Goal: Complete application form

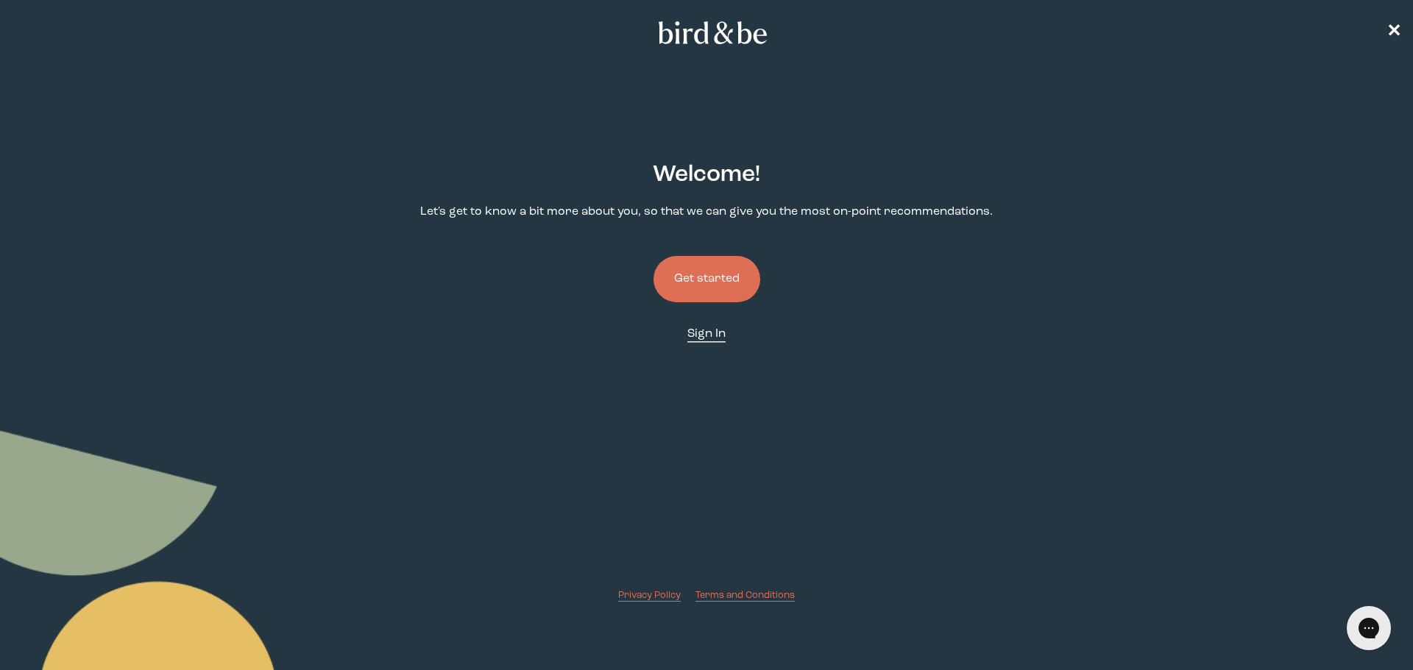
click at [697, 339] on span "Sign In" at bounding box center [706, 334] width 38 height 12
click at [1399, 27] on span "✕" at bounding box center [1393, 33] width 15 height 18
click at [729, 286] on button "Get started" at bounding box center [706, 279] width 107 height 46
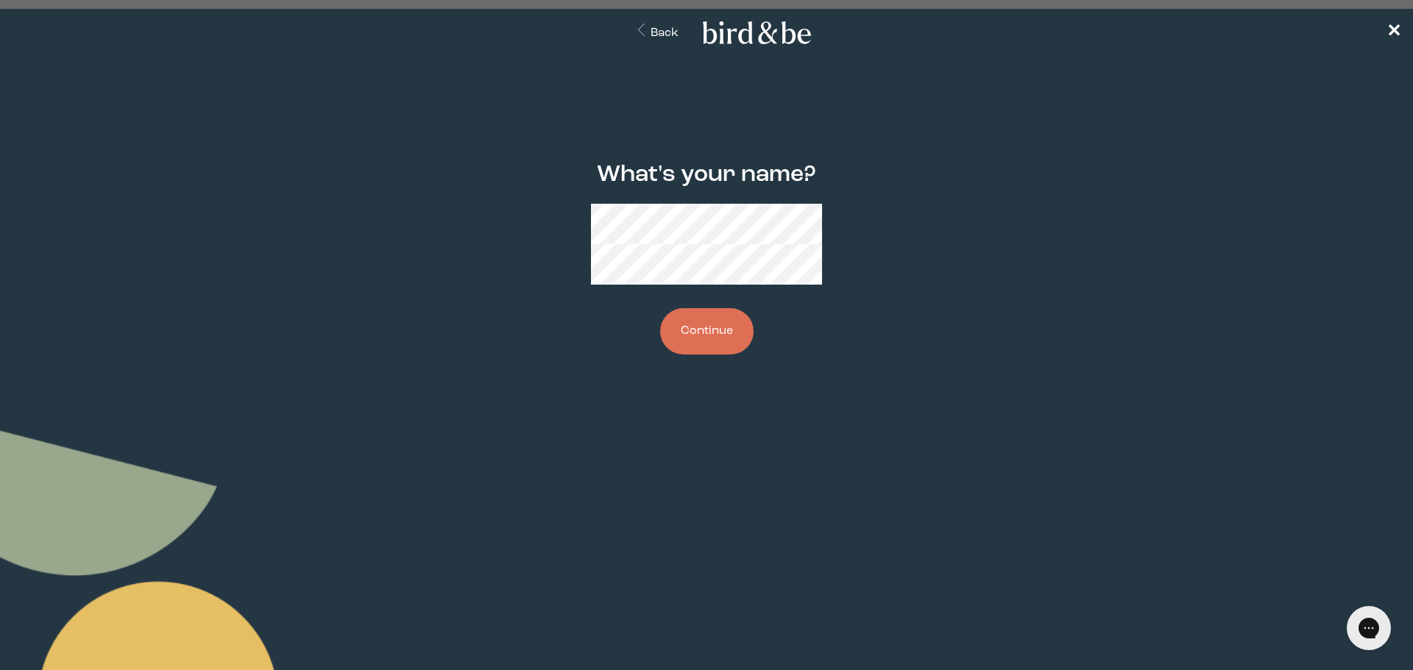
click at [720, 322] on button "Continue" at bounding box center [706, 331] width 93 height 46
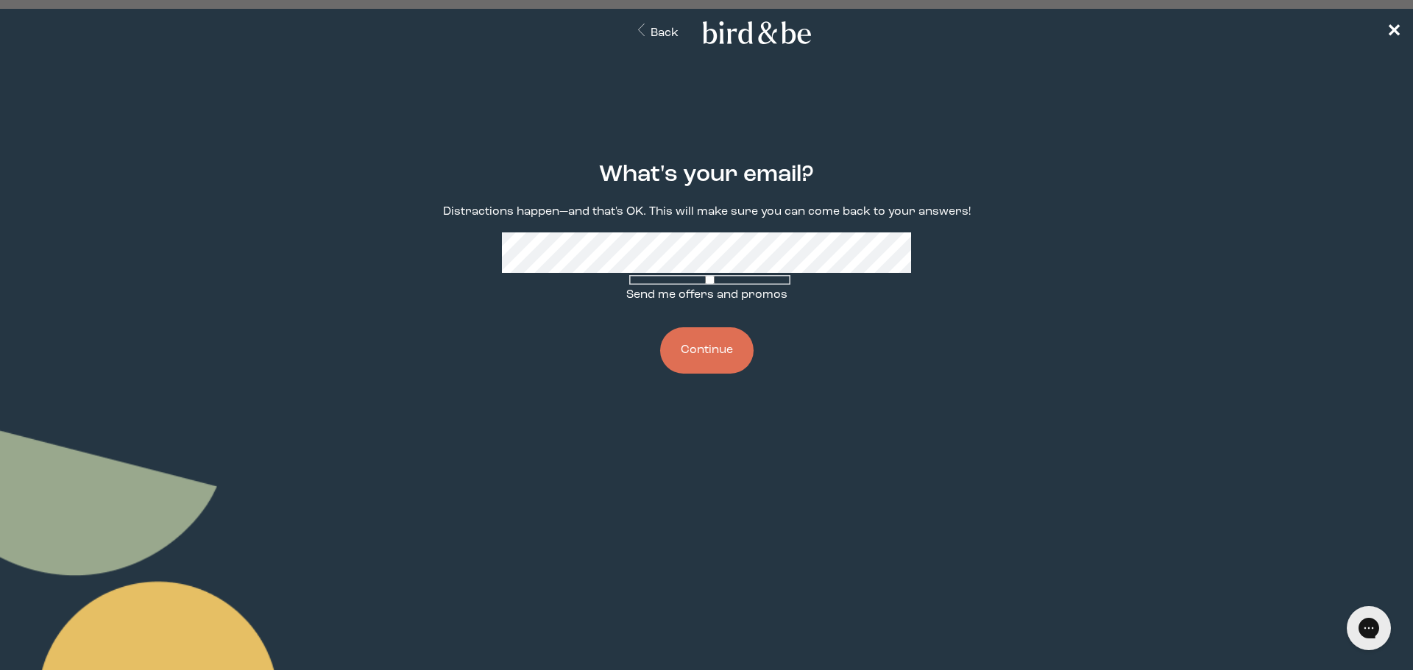
click at [726, 347] on button "Continue" at bounding box center [706, 350] width 93 height 46
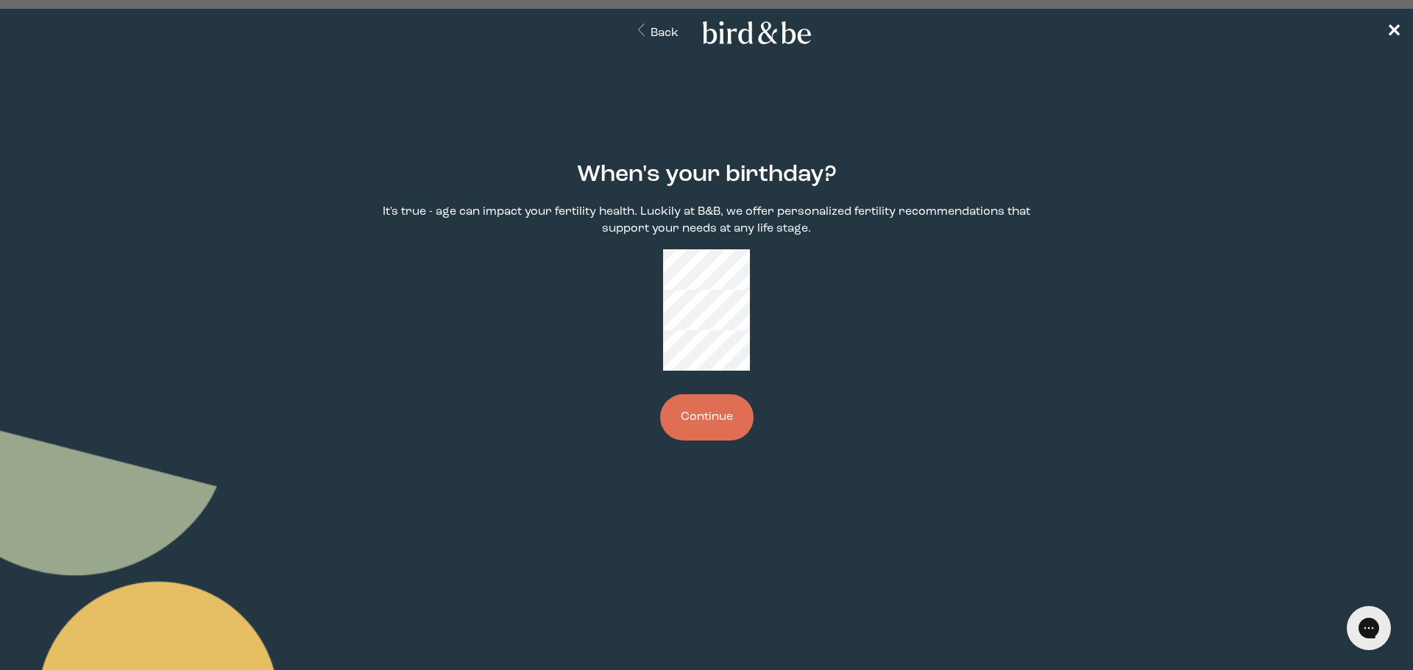
click at [705, 394] on button "Continue" at bounding box center [706, 417] width 93 height 46
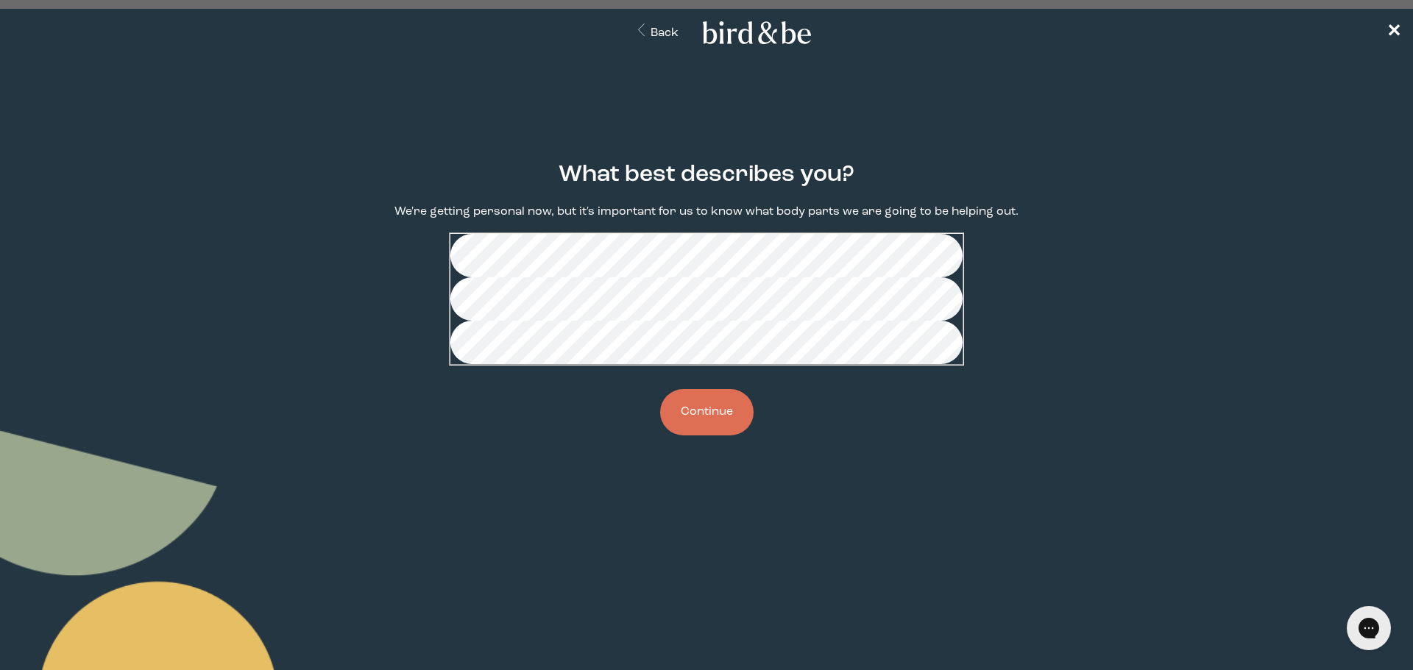
click at [717, 436] on button "Continue" at bounding box center [706, 412] width 93 height 46
click at [707, 436] on button "Continue" at bounding box center [706, 412] width 93 height 46
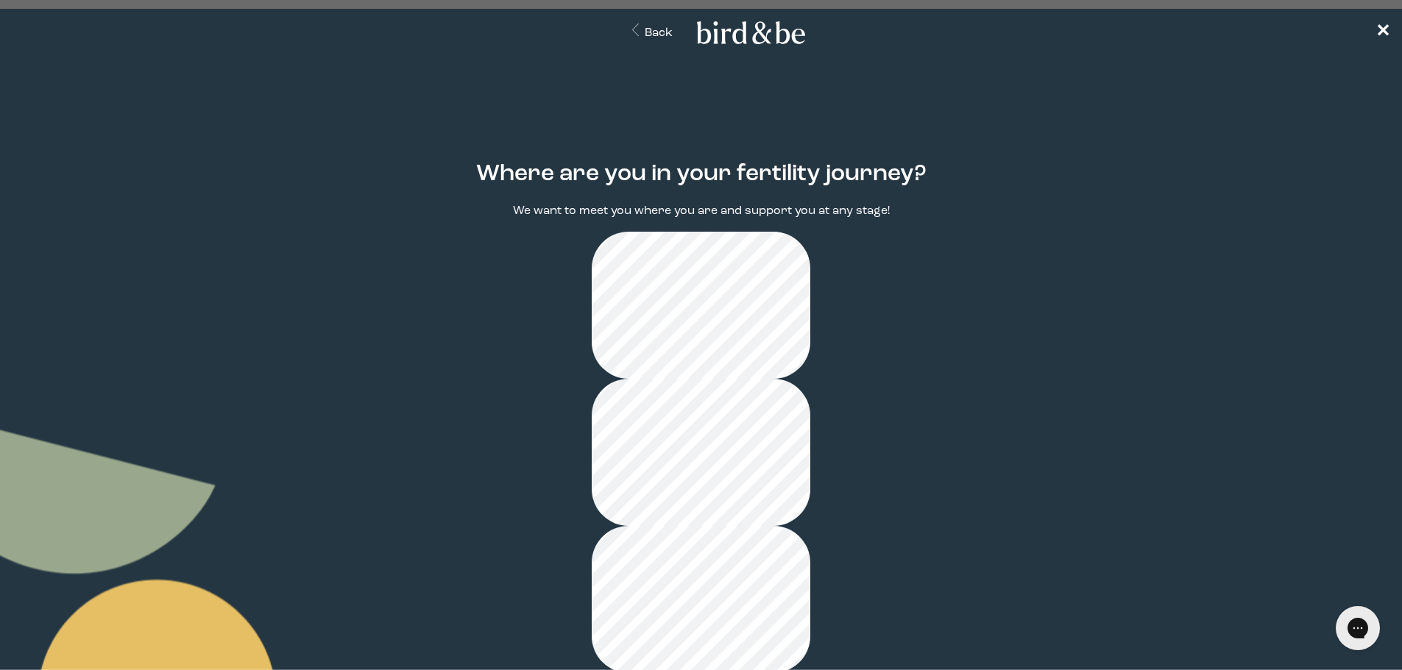
scroll to position [29, 0]
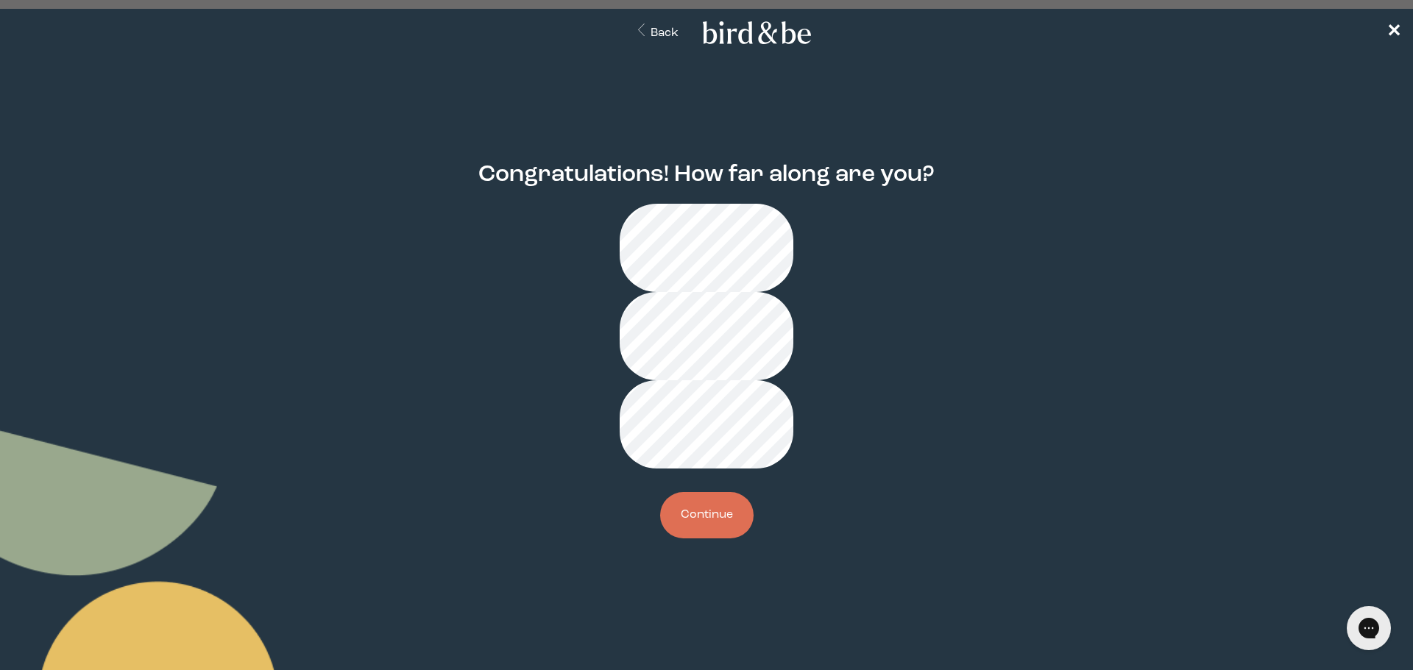
click at [709, 492] on button "Continue" at bounding box center [706, 515] width 93 height 46
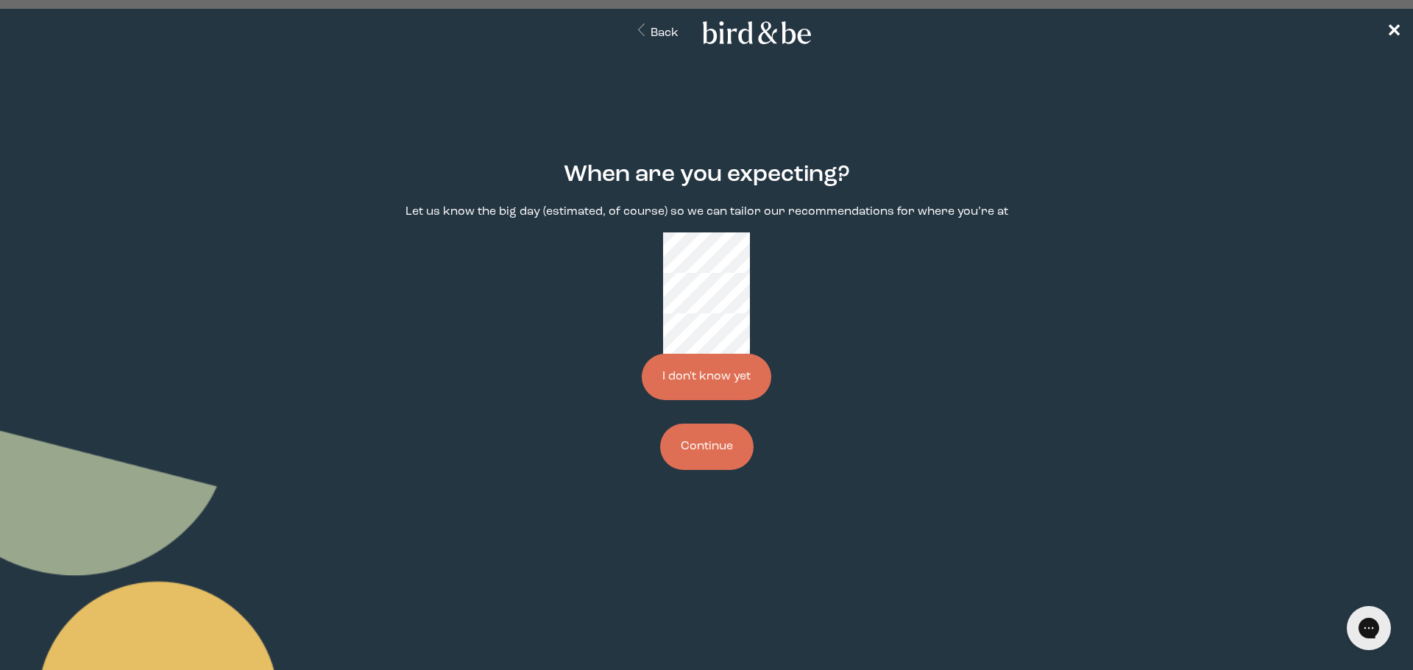
click at [719, 424] on button "Continue" at bounding box center [706, 447] width 93 height 46
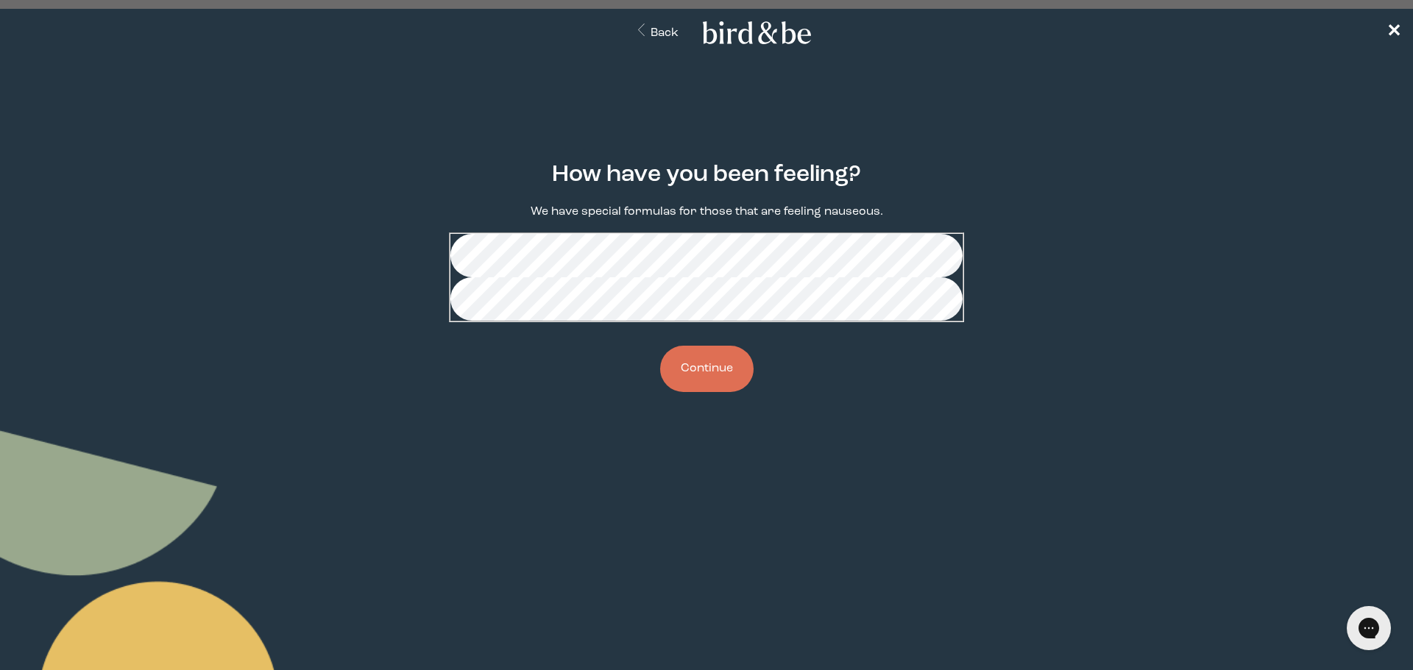
click at [726, 392] on button "Continue" at bounding box center [706, 369] width 93 height 46
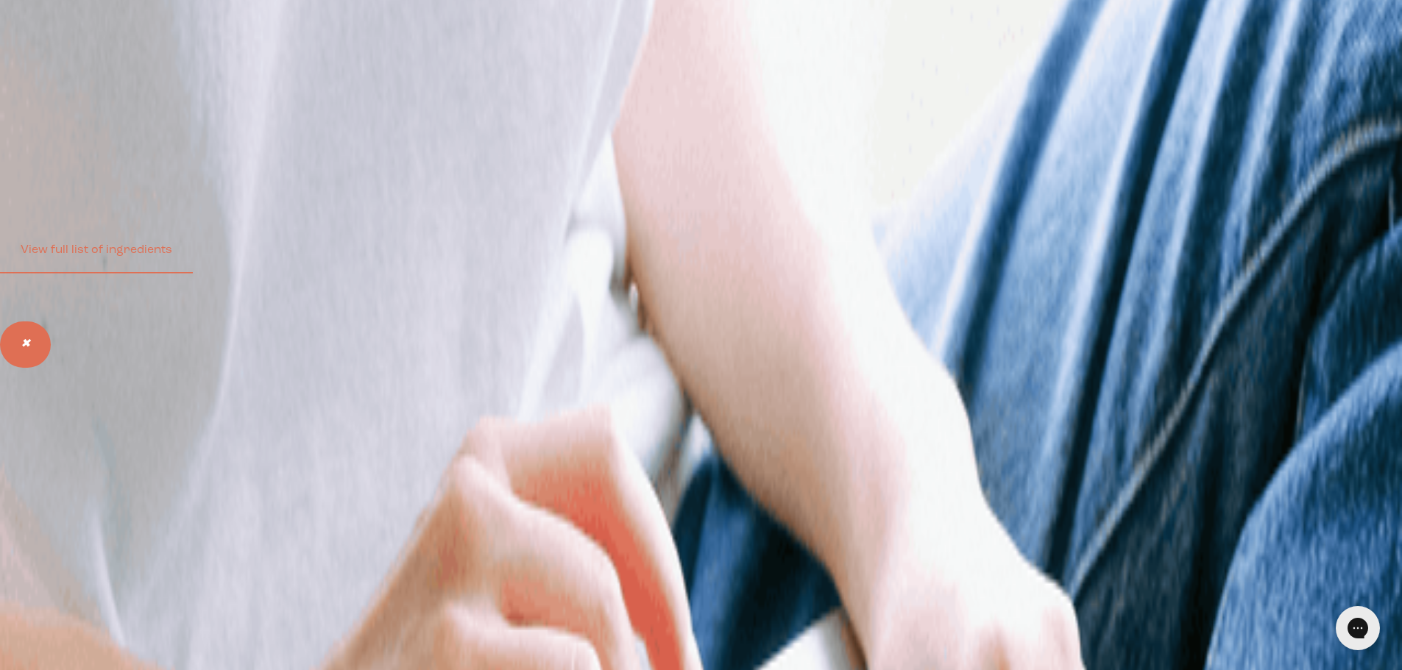
scroll to position [147, 0]
drag, startPoint x: 546, startPoint y: 202, endPoint x: 527, endPoint y: 187, distance: 24.1
click at [527, 137] on li "Formulated by fertility doctors to support fertility (for [DEMOGRAPHIC_DATA] an…" at bounding box center [715, 128] width 1372 height 17
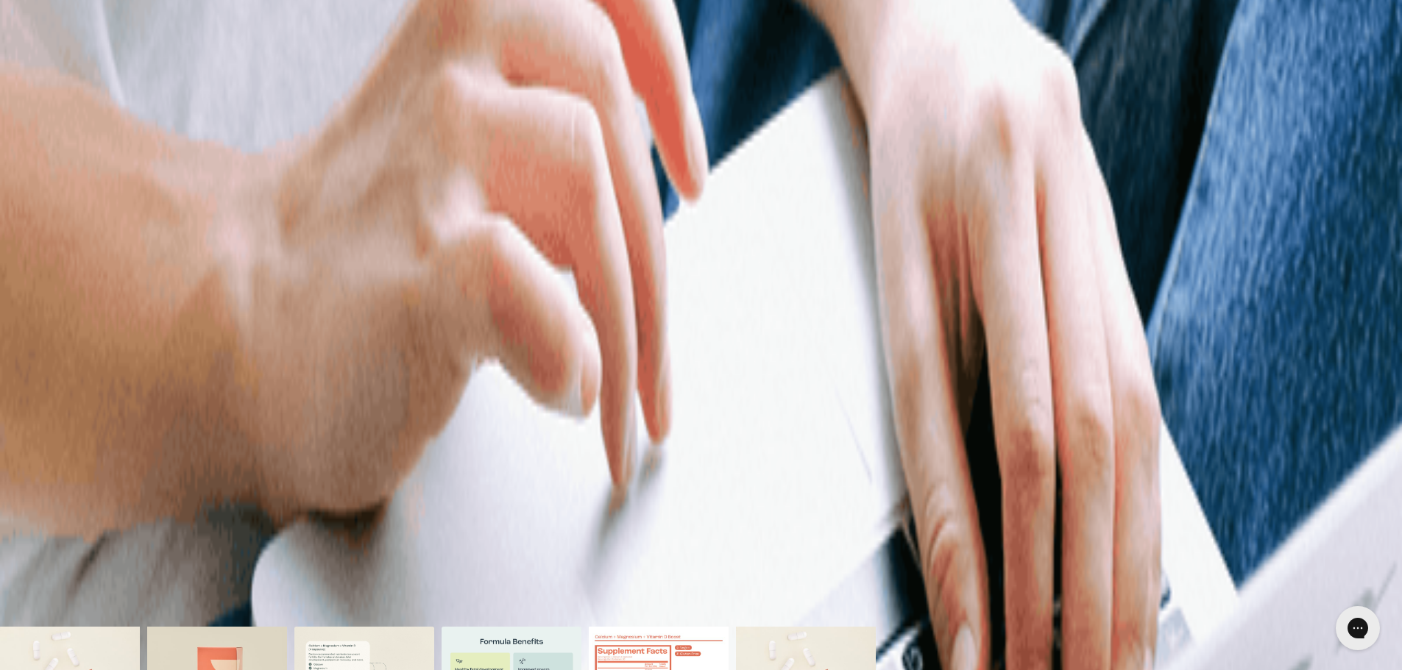
scroll to position [689, 0]
drag, startPoint x: 528, startPoint y: 223, endPoint x: 572, endPoint y: 316, distance: 102.4
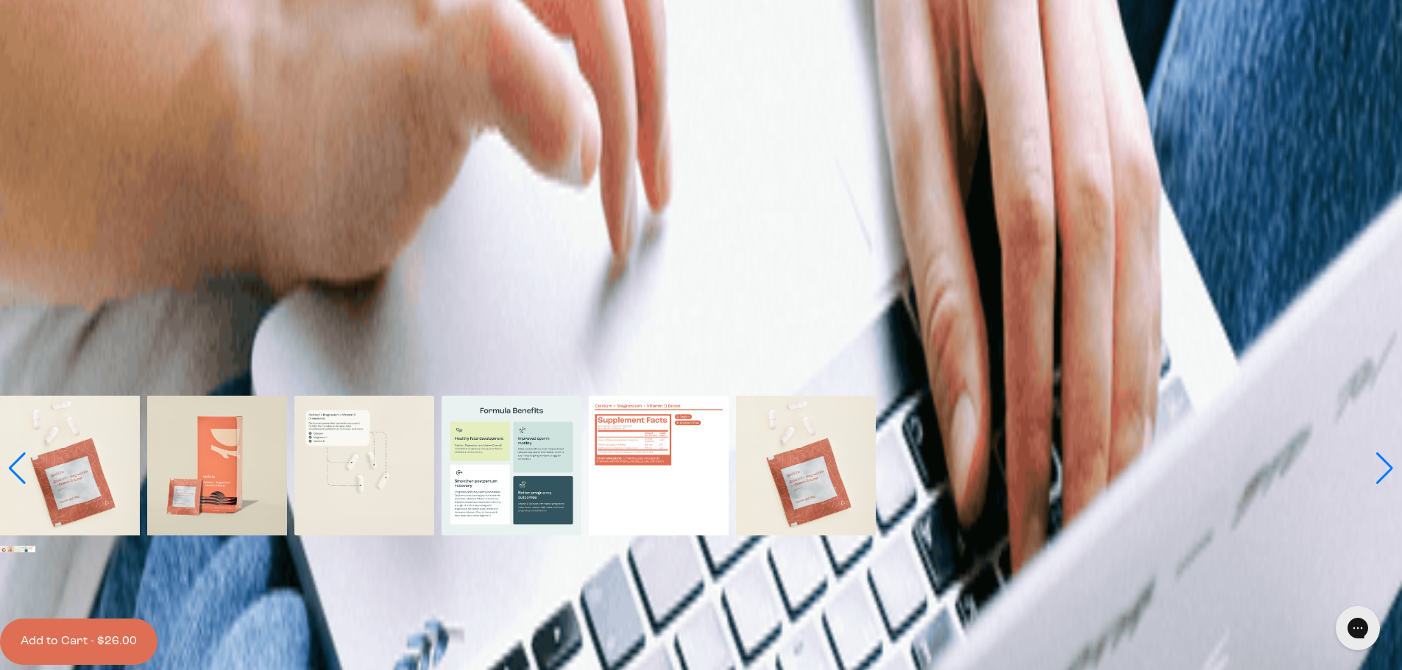
scroll to position [877, 0]
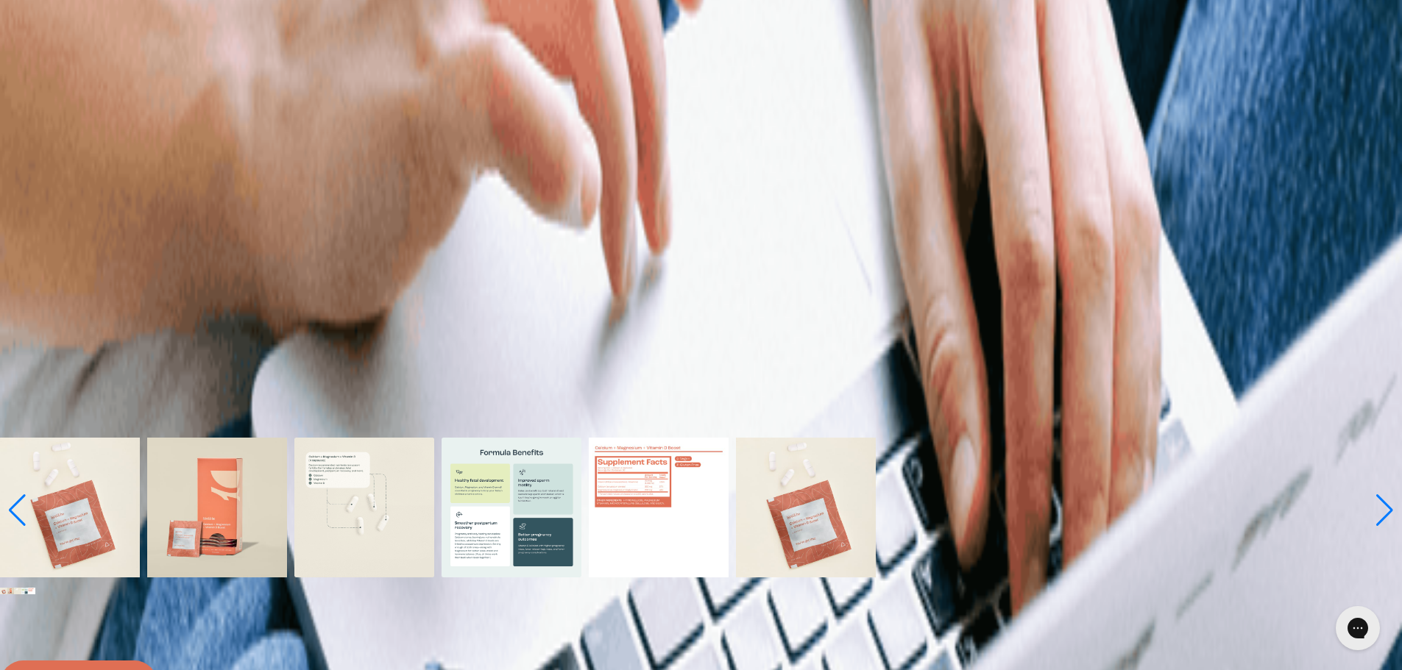
drag, startPoint x: 512, startPoint y: 40, endPoint x: 579, endPoint y: 38, distance: 67.0
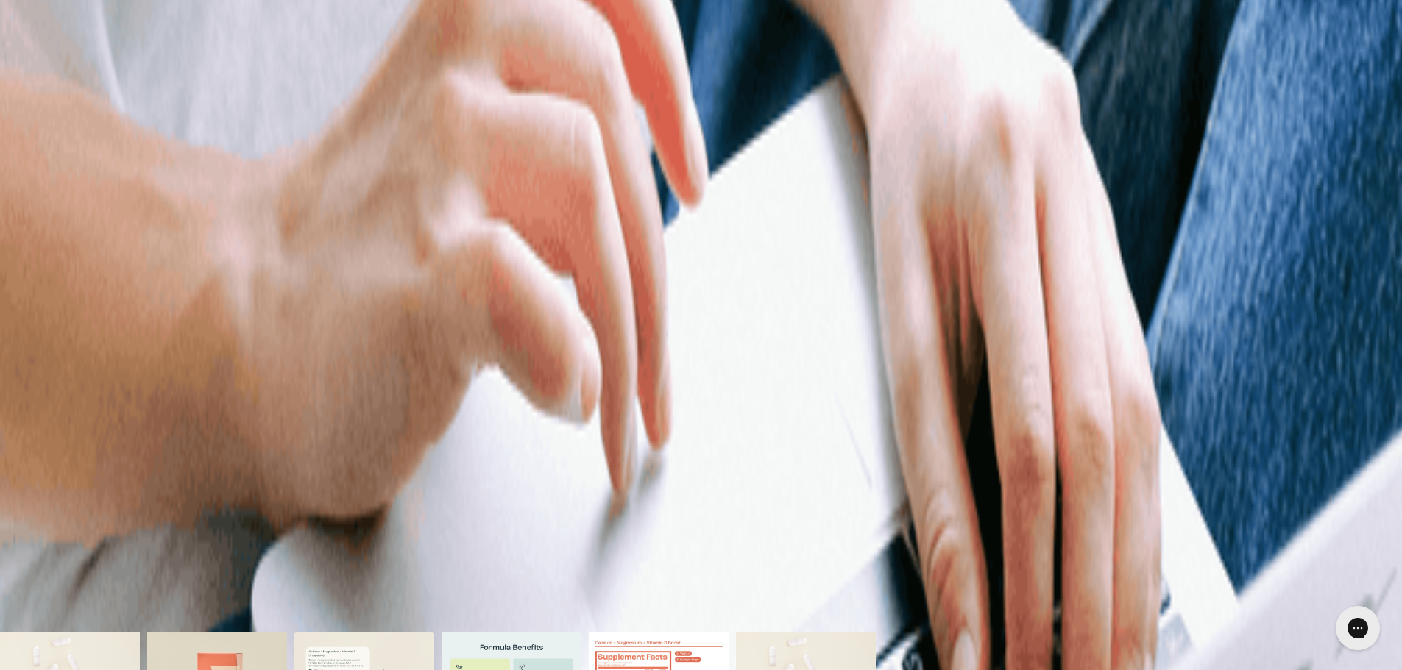
scroll to position [598, 0]
